Goal: Information Seeking & Learning: Learn about a topic

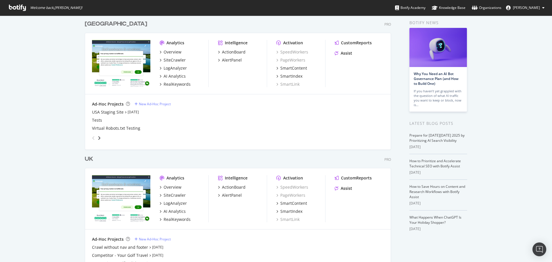
scroll to position [54, 0]
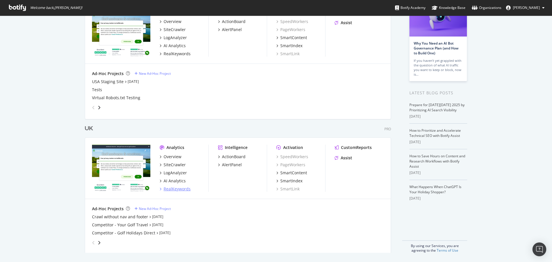
click at [187, 191] on div "RealKeywords" at bounding box center [177, 189] width 27 height 6
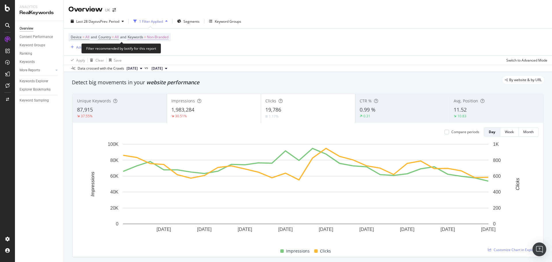
click at [155, 37] on span "Non-Branded" at bounding box center [158, 37] width 22 height 8
click at [162, 51] on icon "button" at bounding box center [163, 50] width 2 height 3
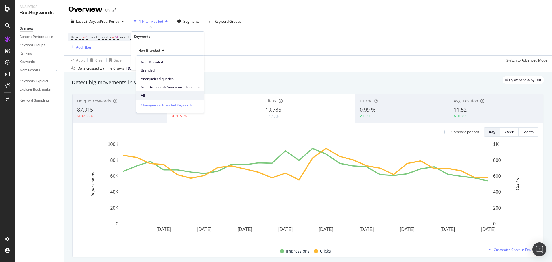
click at [152, 92] on div "All" at bounding box center [170, 95] width 68 height 8
click at [191, 62] on div "Apply" at bounding box center [194, 62] width 9 height 5
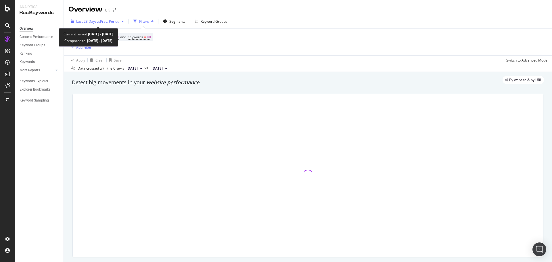
click at [103, 22] on span "vs Prev. Period" at bounding box center [108, 21] width 23 height 5
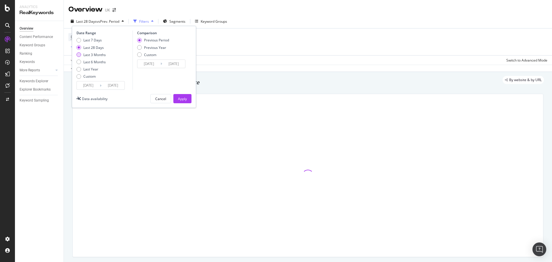
click at [102, 55] on div "Last 3 Months" at bounding box center [94, 54] width 22 height 5
type input "[DATE]"
click at [189, 98] on button "Apply" at bounding box center [182, 98] width 18 height 9
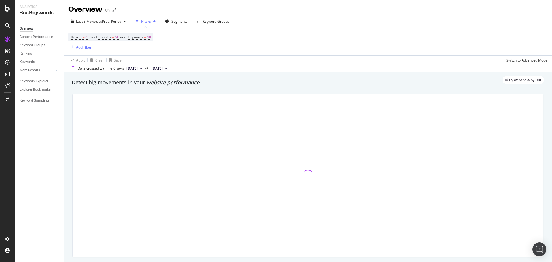
click at [85, 49] on div "Add Filter" at bounding box center [83, 47] width 15 height 5
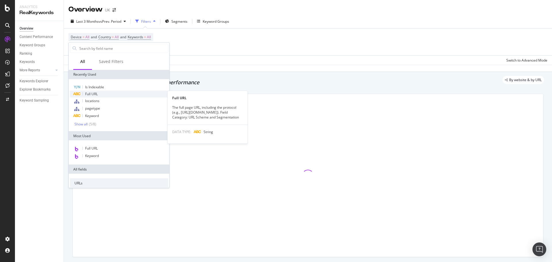
click at [94, 93] on span "Full URL" at bounding box center [91, 93] width 13 height 5
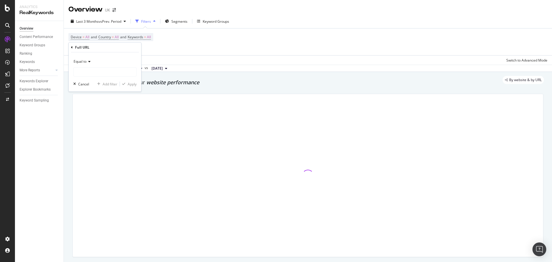
click at [91, 65] on div "Equal to" at bounding box center [104, 61] width 63 height 9
click at [83, 63] on span "Equal to" at bounding box center [80, 61] width 13 height 5
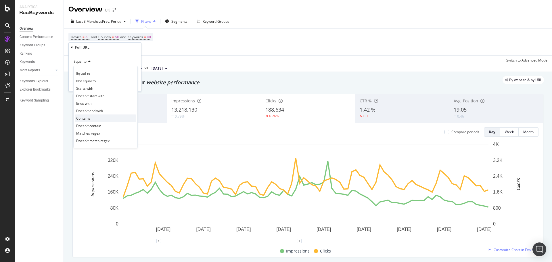
click at [86, 118] on span "Contains" at bounding box center [83, 118] width 14 height 5
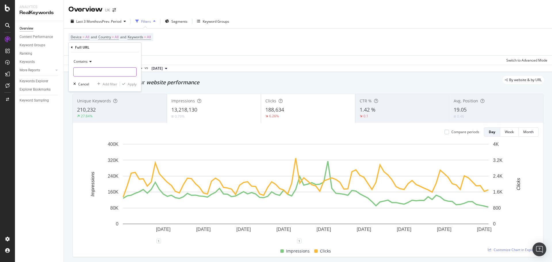
click at [96, 74] on input "text" at bounding box center [105, 71] width 63 height 9
paste input "/en-gb/holidays/[GEOGRAPHIC_DATA]/[GEOGRAPHIC_DATA]-valley/"
type input "/en-gb/holidays/[GEOGRAPHIC_DATA]/[GEOGRAPHIC_DATA]-valley/"
click at [128, 85] on div "Apply" at bounding box center [132, 84] width 9 height 5
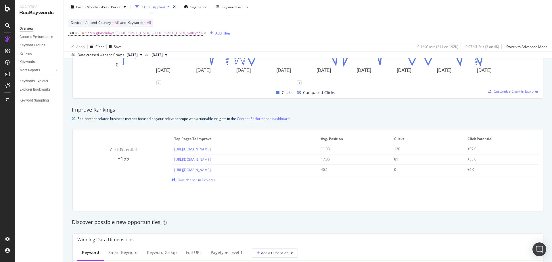
scroll to position [431, 0]
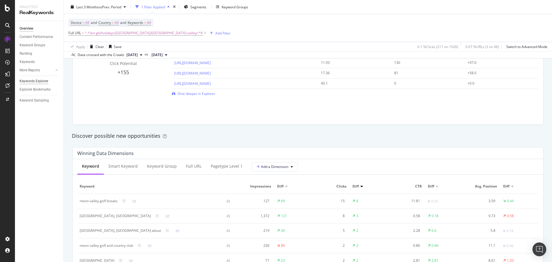
click at [31, 83] on div "Keywords Explorer" at bounding box center [34, 81] width 29 height 6
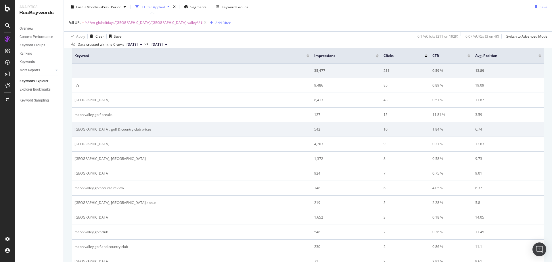
scroll to position [86, 0]
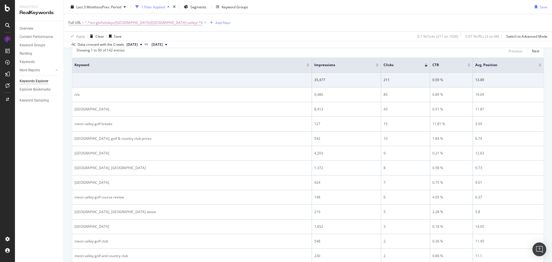
click at [376, 66] on div at bounding box center [377, 65] width 3 height 1
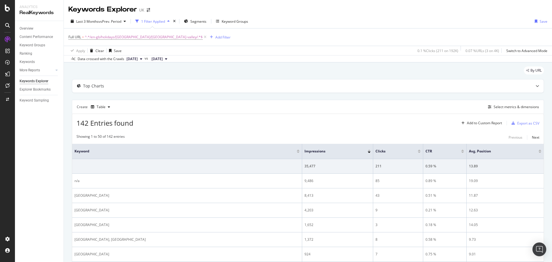
scroll to position [29, 0]
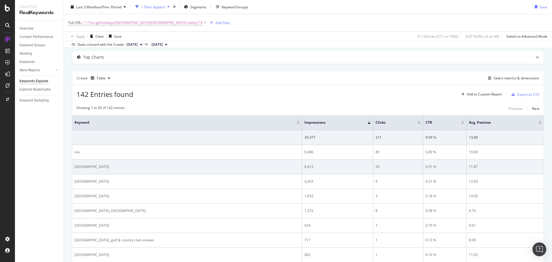
click at [84, 170] on td "[GEOGRAPHIC_DATA]" at bounding box center [187, 167] width 230 height 15
click at [85, 169] on div "[GEOGRAPHIC_DATA]" at bounding box center [186, 166] width 225 height 5
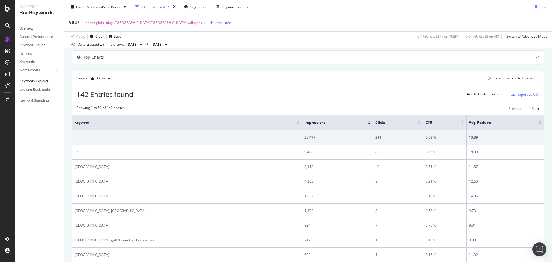
click at [145, 118] on th "Keyword" at bounding box center [187, 122] width 230 height 15
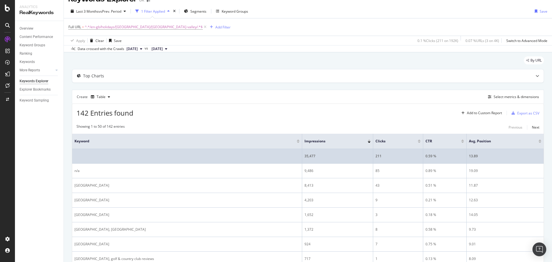
scroll to position [0, 0]
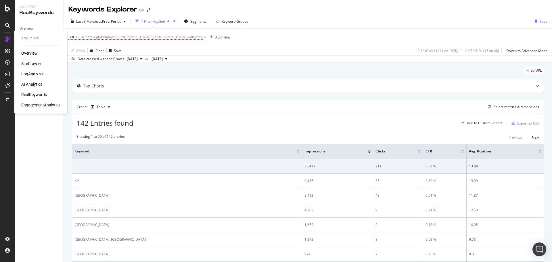
click at [29, 63] on div "SiteCrawler" at bounding box center [31, 64] width 20 height 6
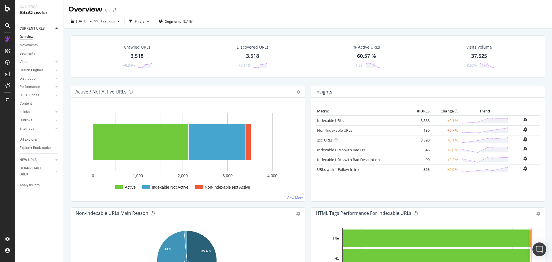
click at [36, 140] on div "Url Explorer" at bounding box center [29, 140] width 18 height 6
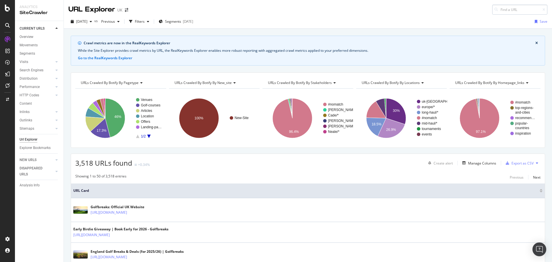
click at [512, 9] on input at bounding box center [519, 10] width 55 height 10
click at [515, 7] on input "[GEOGRAPHIC_DATA]" at bounding box center [519, 10] width 55 height 10
paste input "/en-gb/holidays/[GEOGRAPHIC_DATA]/[GEOGRAPHIC_DATA]-valley/"
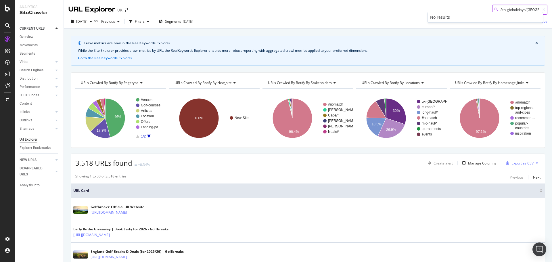
scroll to position [0, 26]
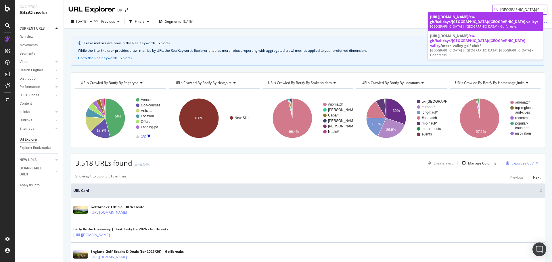
type input "/en-gb/holidays/[GEOGRAPHIC_DATA]/[GEOGRAPHIC_DATA]-valley/"
click at [479, 21] on div "[URL][DOMAIN_NAME] /en-gb/holidays/[GEOGRAPHIC_DATA]/[GEOGRAPHIC_DATA]-valley/" at bounding box center [485, 19] width 110 height 10
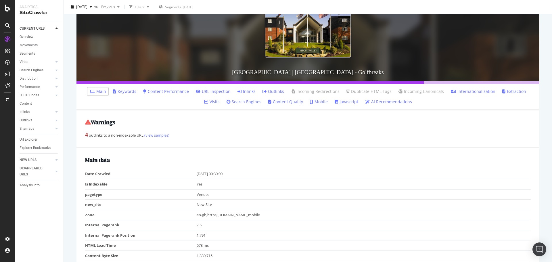
scroll to position [86, 0]
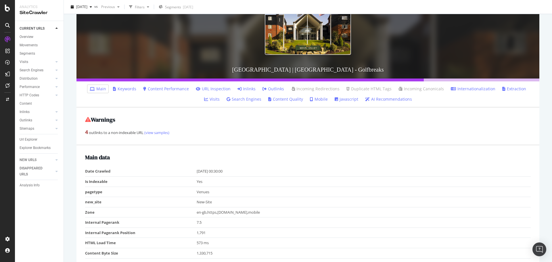
click at [238, 91] on link "Inlinks" at bounding box center [247, 89] width 18 height 6
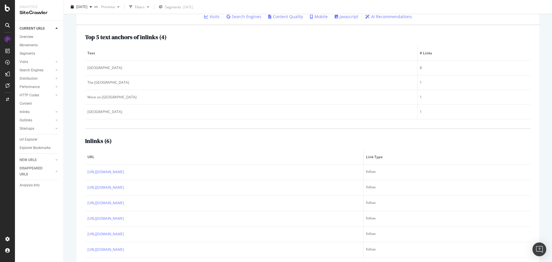
scroll to position [179, 0]
